Goal: Information Seeking & Learning: Learn about a topic

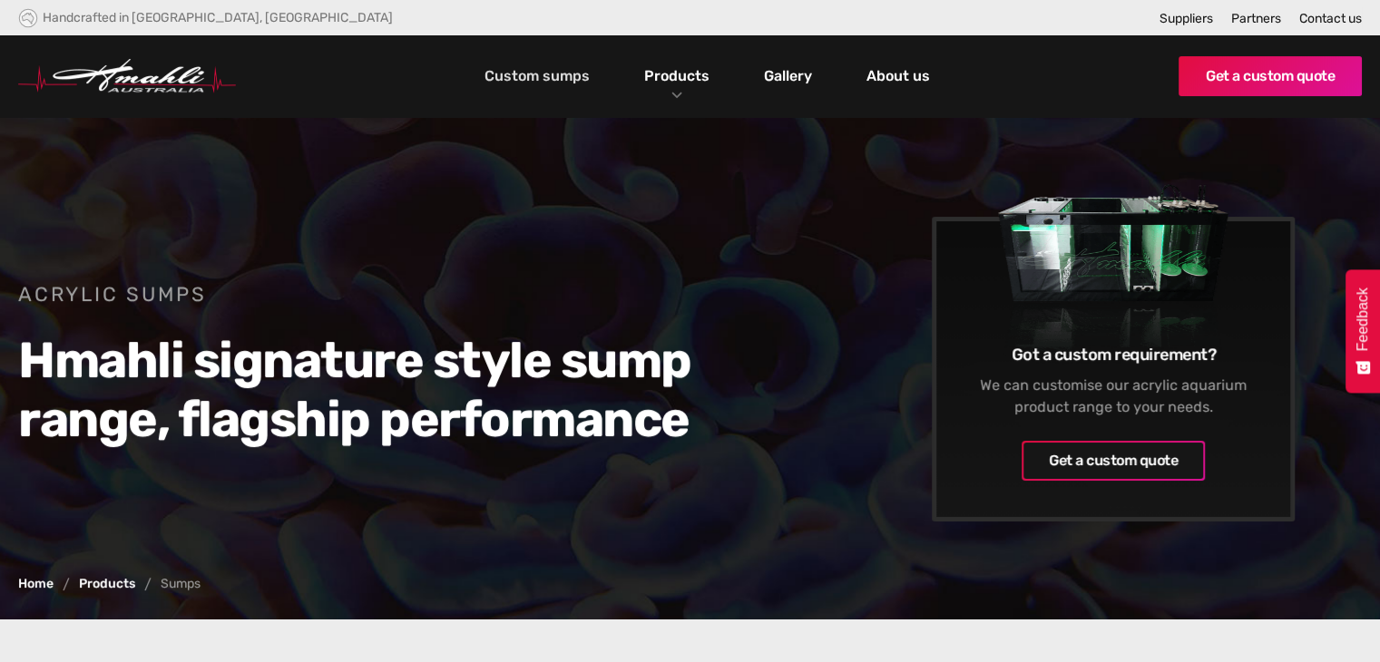
click at [566, 80] on link "Custom sumps" at bounding box center [537, 76] width 114 height 31
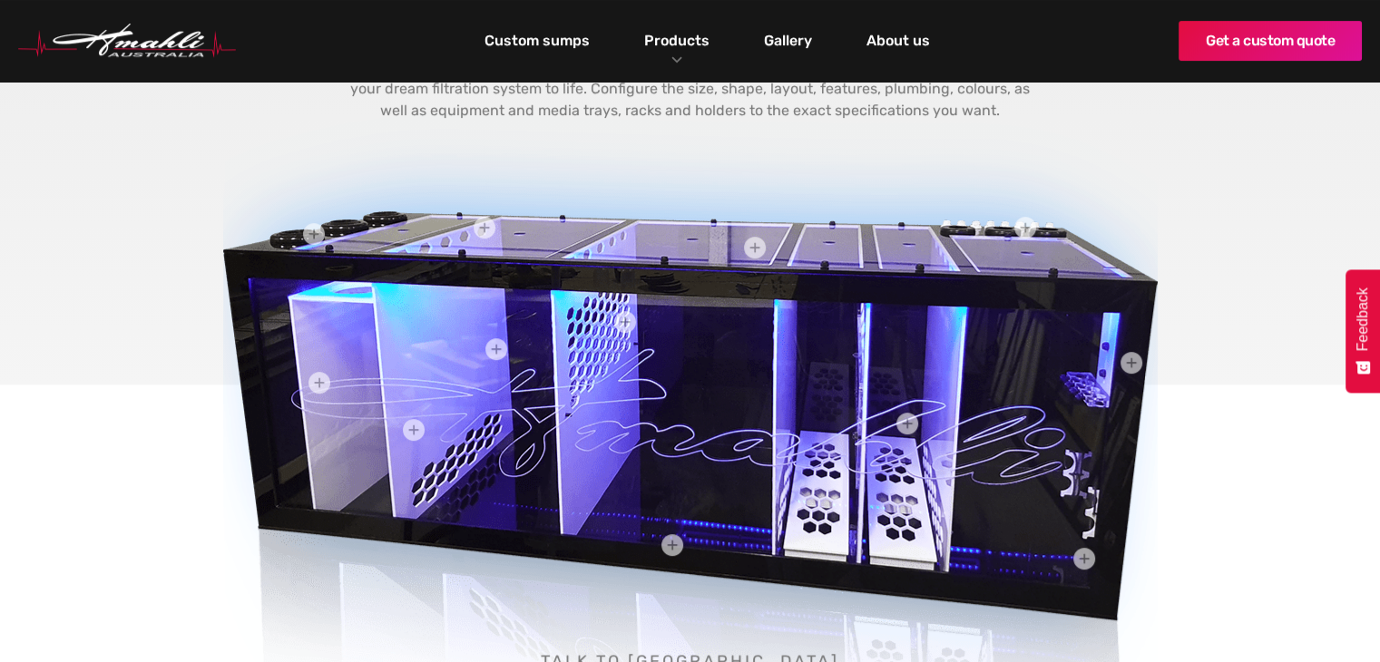
scroll to position [726, 0]
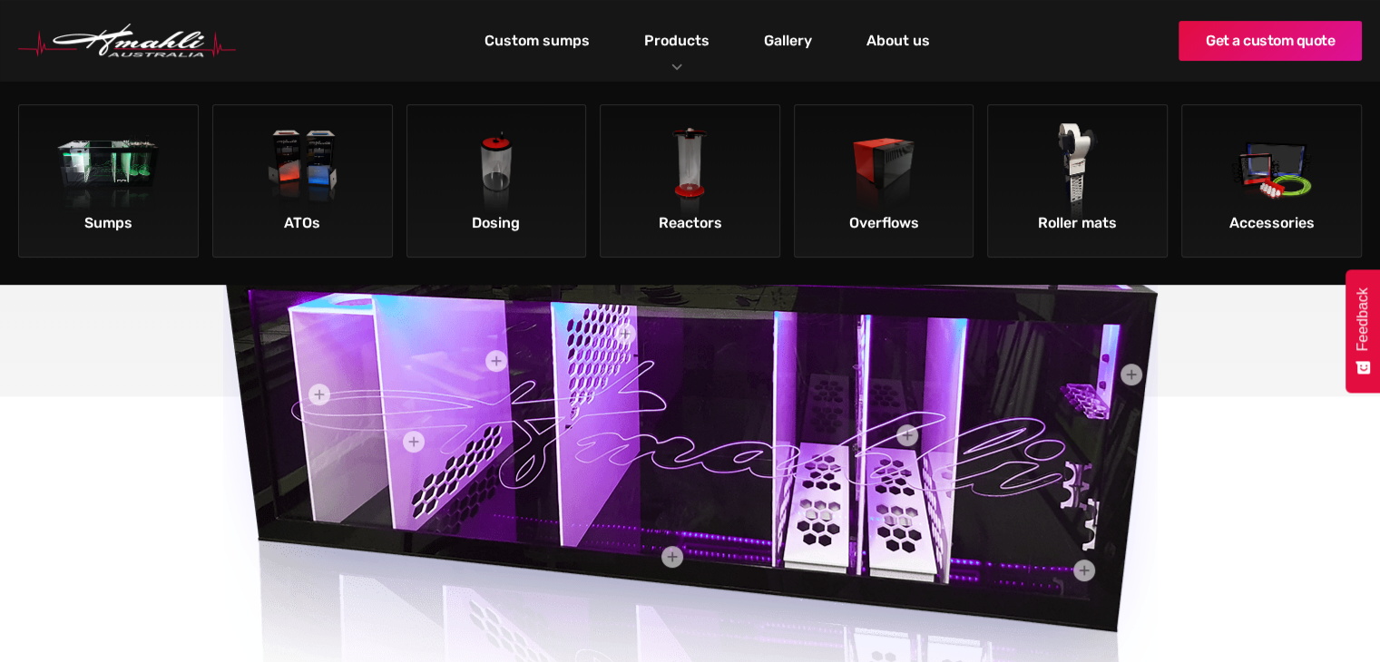
click at [675, 61] on div "Products" at bounding box center [677, 41] width 93 height 82
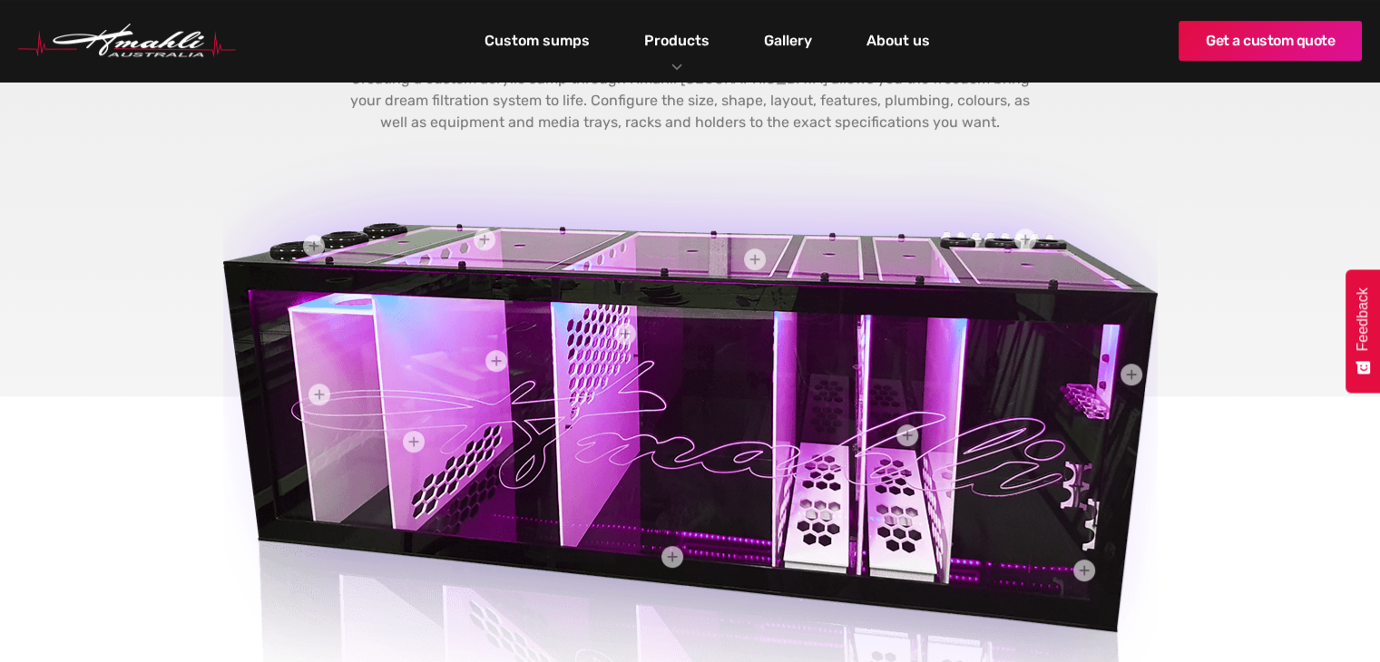
click at [675, 70] on div "Products" at bounding box center [677, 41] width 93 height 82
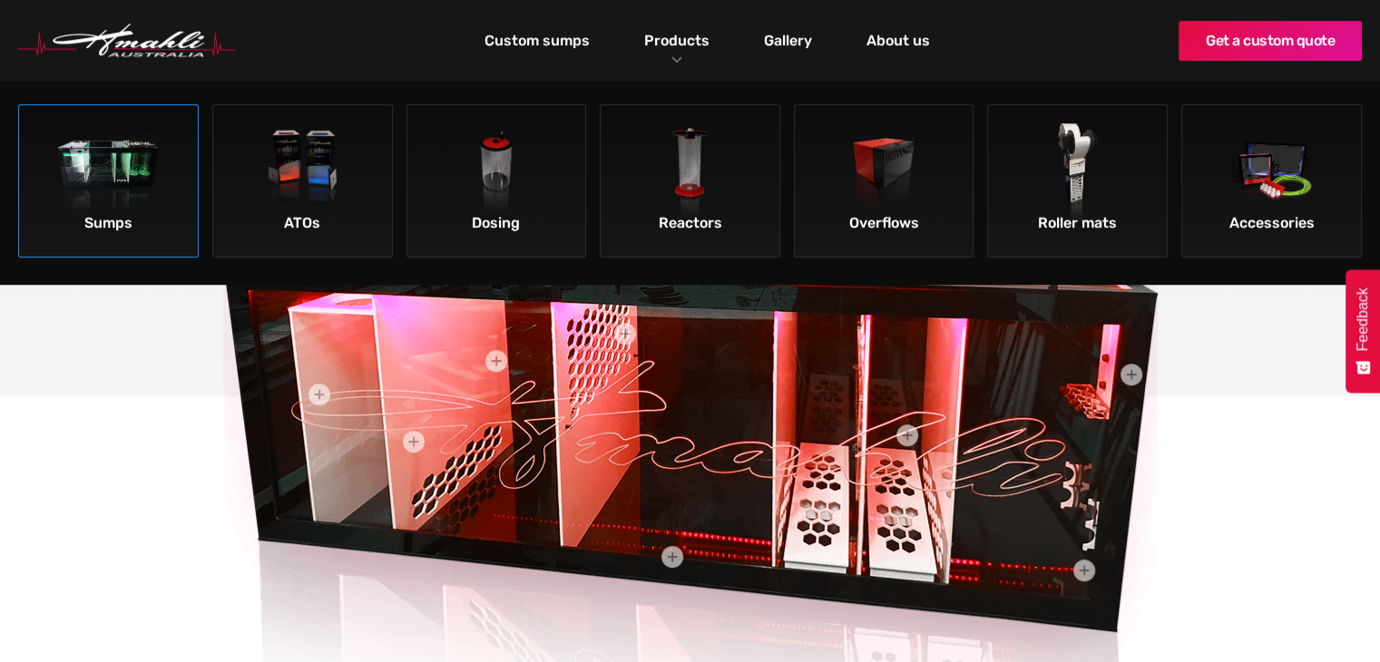
click at [176, 202] on link "Sumps" at bounding box center [108, 180] width 181 height 153
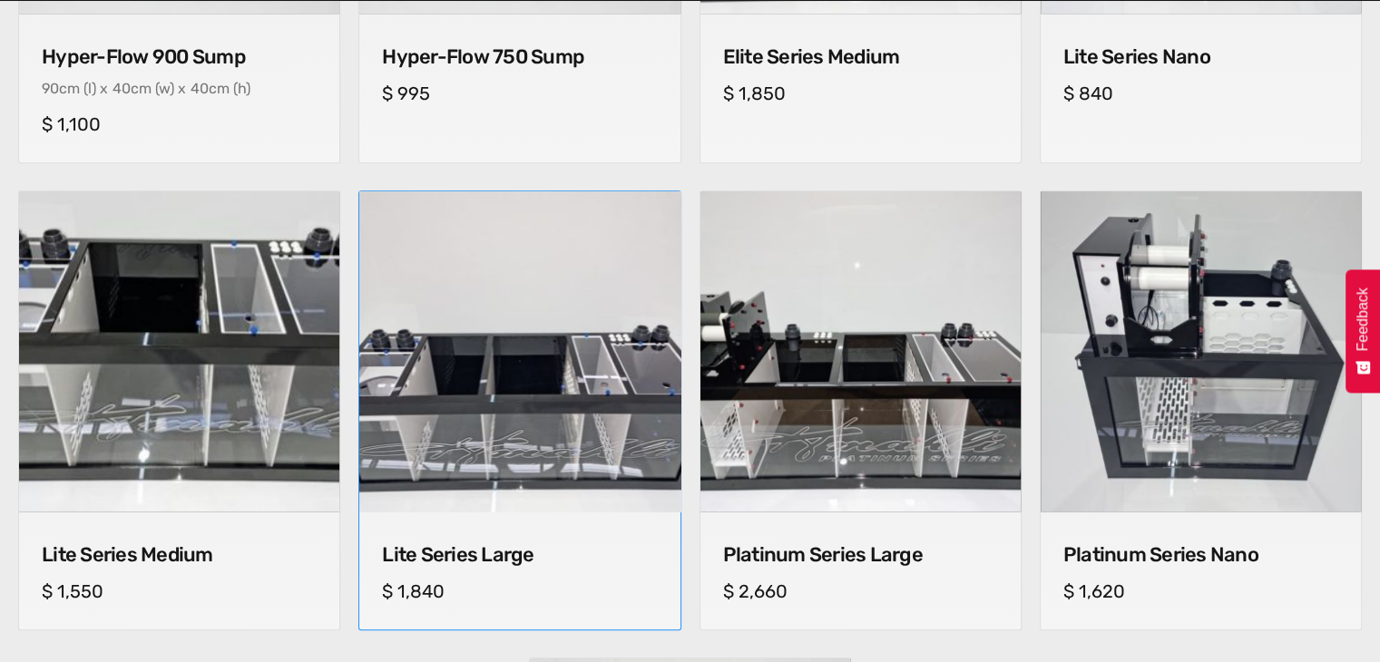
scroll to position [1089, 0]
click at [543, 481] on img at bounding box center [519, 350] width 337 height 337
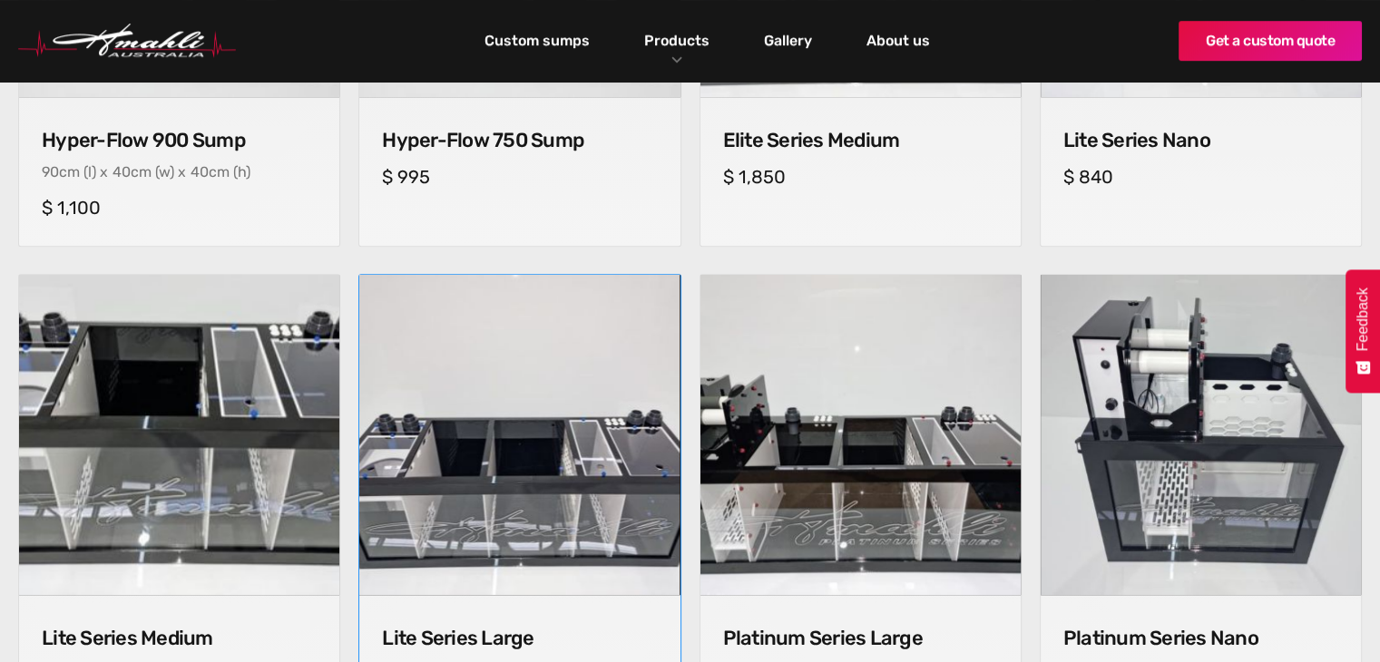
scroll to position [998, 0]
